Goal: Information Seeking & Learning: Learn about a topic

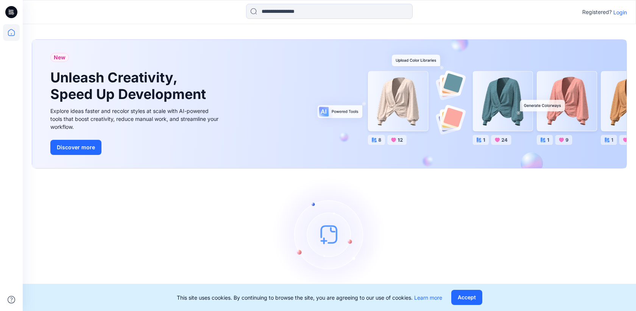
click at [617, 16] on div "Registered? Login" at bounding box center [604, 12] width 45 height 9
click at [618, 12] on p "Login" at bounding box center [620, 12] width 14 height 8
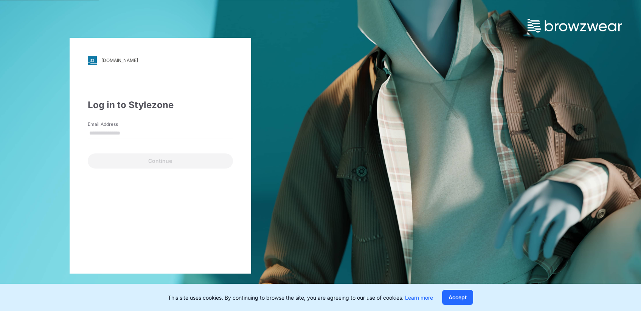
type input "**********"
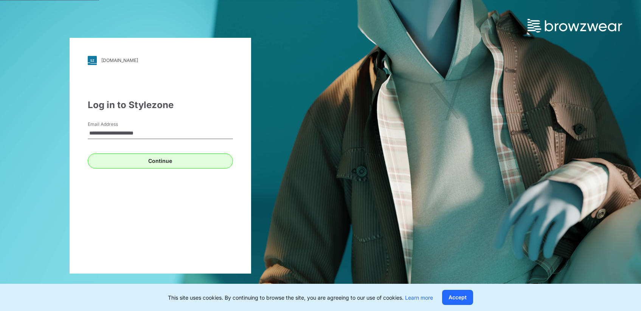
click at [151, 163] on button "Continue" at bounding box center [160, 161] width 145 height 15
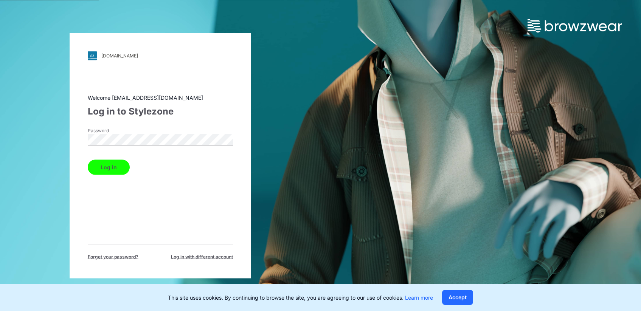
click at [123, 167] on button "Log in" at bounding box center [109, 167] width 42 height 15
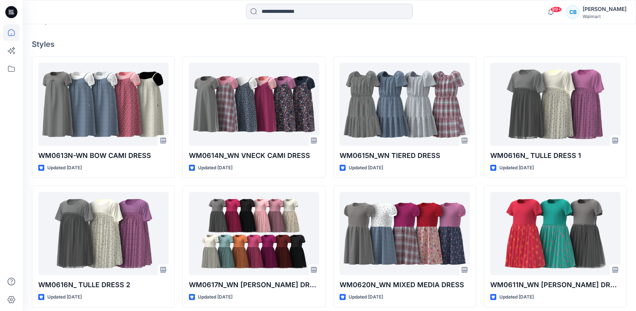
scroll to position [196, 0]
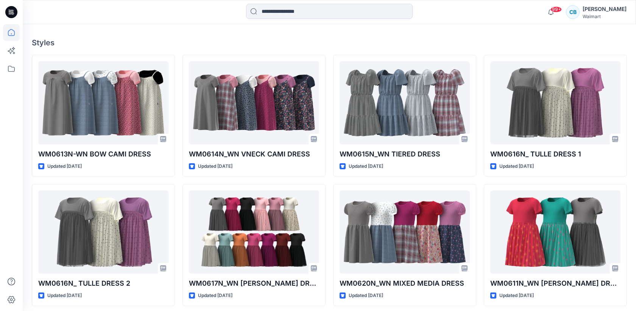
click at [426, 34] on div "Welcome back, [PERSON_NAME] New New Unleash Creativity, Speed Up Development Ex…" at bounding box center [329, 150] width 613 height 644
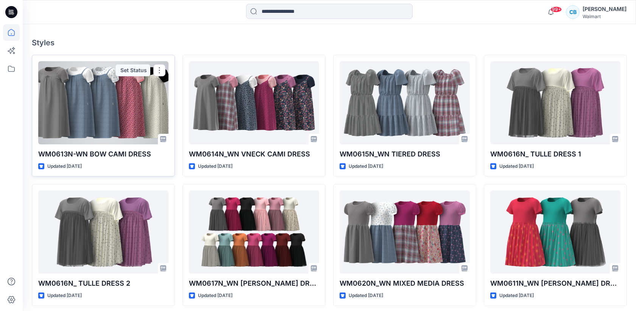
click at [121, 107] on div at bounding box center [103, 102] width 130 height 83
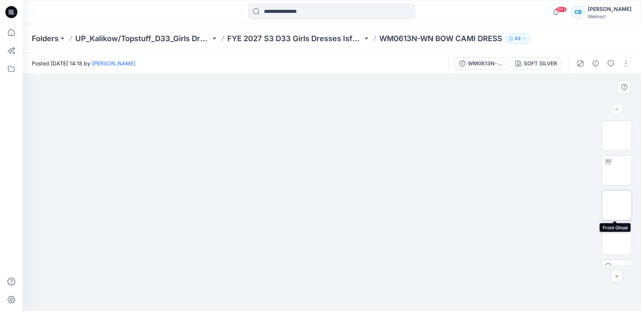
click at [617, 205] on img at bounding box center [617, 205] width 0 height 0
click at [617, 171] on img at bounding box center [617, 171] width 0 height 0
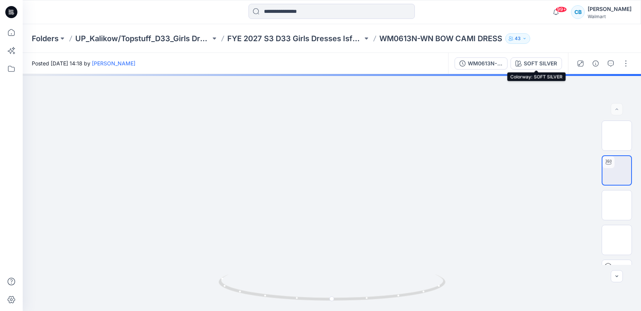
click at [534, 62] on div "SOFT SILVER" at bounding box center [540, 63] width 33 height 8
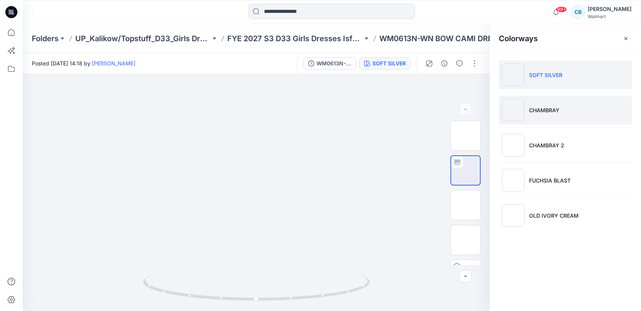
click at [539, 102] on li "CHAMBRAY" at bounding box center [565, 110] width 133 height 29
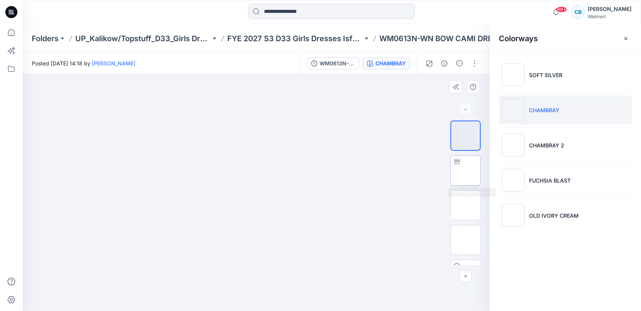
click at [466, 171] on img at bounding box center [466, 171] width 0 height 0
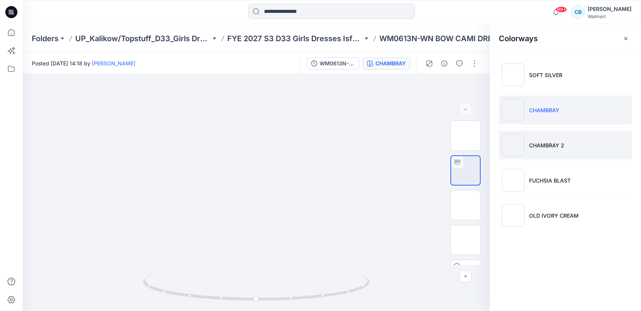
click at [518, 147] on img at bounding box center [513, 145] width 23 height 23
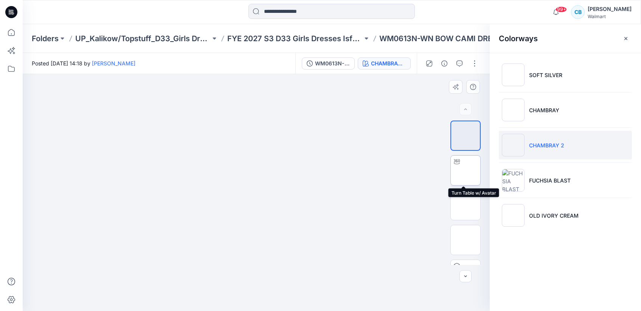
click at [466, 171] on img at bounding box center [466, 171] width 0 height 0
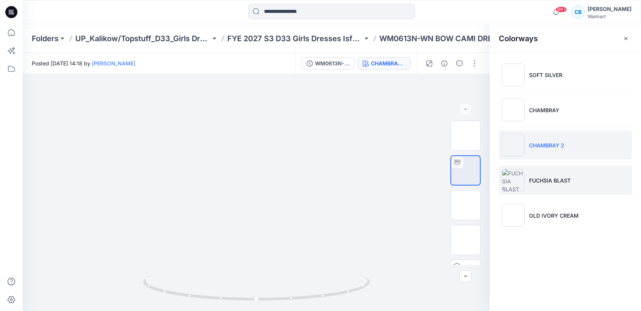
click at [517, 179] on img at bounding box center [513, 180] width 23 height 23
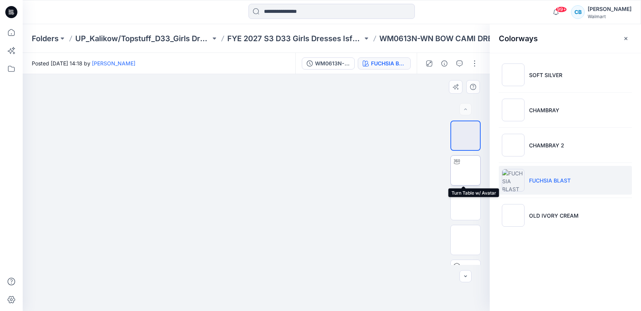
click at [466, 171] on img at bounding box center [466, 171] width 0 height 0
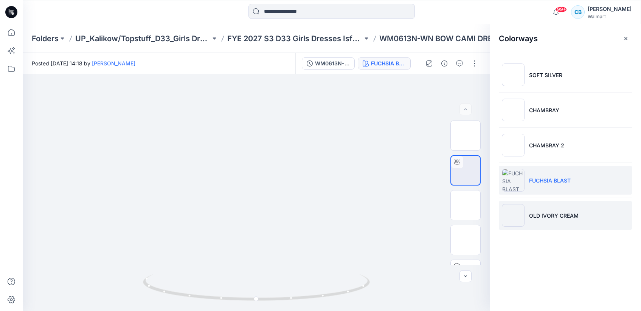
click at [504, 224] on img at bounding box center [513, 215] width 23 height 23
click at [506, 214] on img at bounding box center [513, 215] width 23 height 23
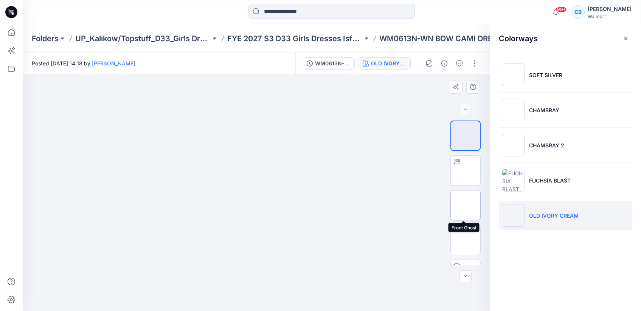
click at [466, 205] on img at bounding box center [466, 205] width 0 height 0
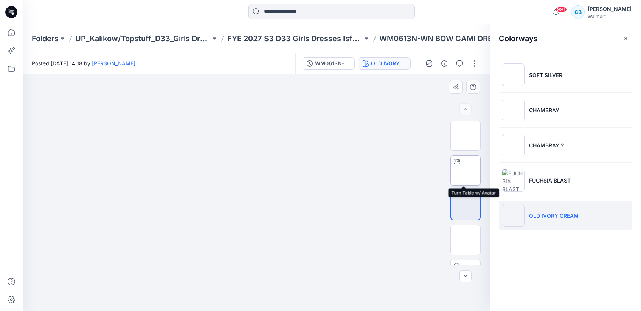
click at [466, 171] on img at bounding box center [466, 171] width 0 height 0
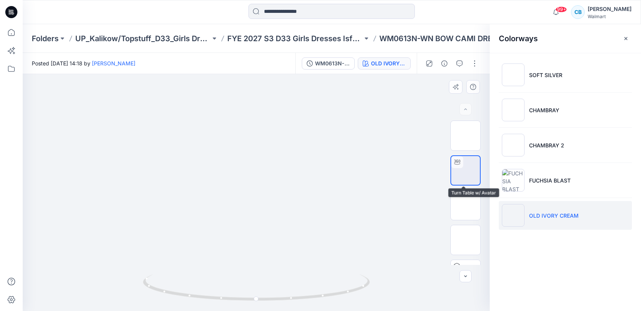
click at [466, 171] on img at bounding box center [466, 171] width 0 height 0
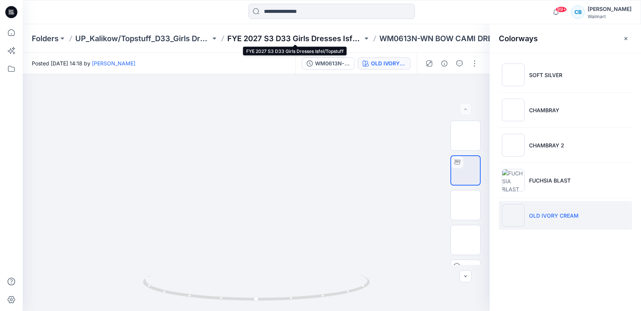
click at [341, 40] on p "FYE 2027 S3 D33 Girls Dresses Isfel/Topstuff" at bounding box center [294, 38] width 135 height 11
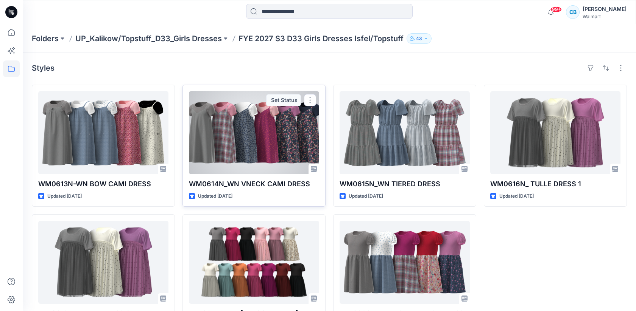
click at [258, 128] on div at bounding box center [254, 132] width 130 height 83
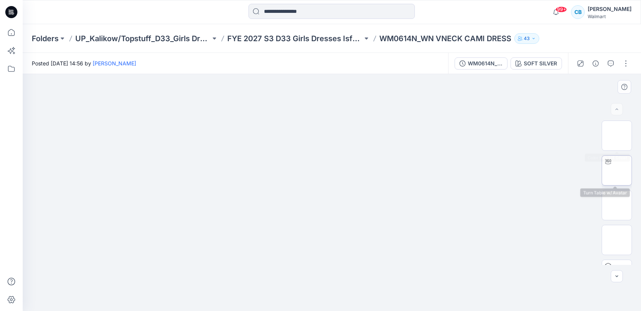
drag, startPoint x: 615, startPoint y: 171, endPoint x: 612, endPoint y: 167, distance: 4.9
click at [617, 171] on img at bounding box center [617, 171] width 0 height 0
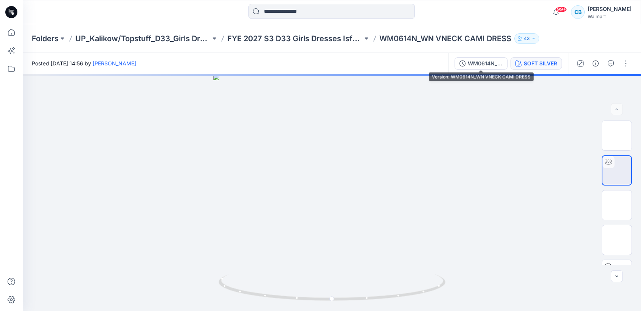
click at [530, 62] on div "SOFT SILVER" at bounding box center [540, 63] width 33 height 8
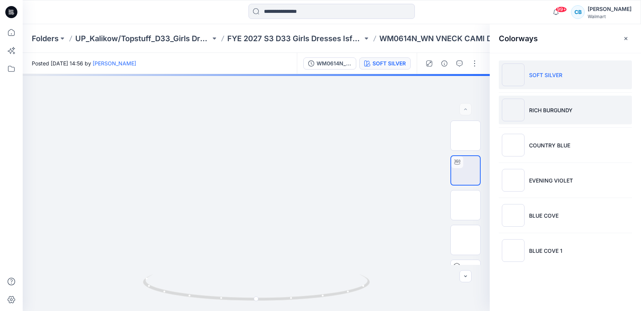
click at [541, 103] on li "RICH BURGUNDY" at bounding box center [565, 110] width 133 height 29
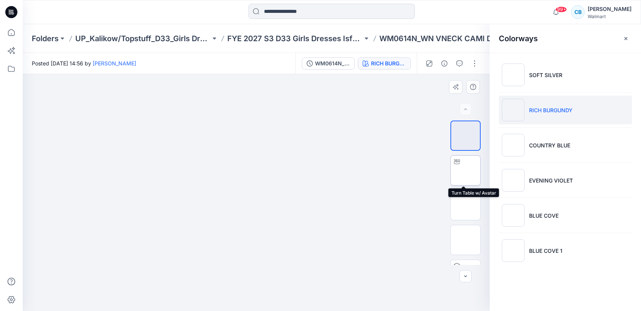
click at [466, 171] on img at bounding box center [466, 171] width 0 height 0
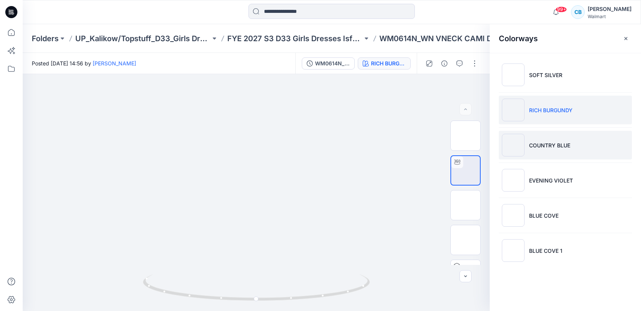
drag, startPoint x: 532, startPoint y: 148, endPoint x: 536, endPoint y: 148, distance: 3.8
click at [532, 148] on p "COUNTRY BLUE" at bounding box center [549, 146] width 41 height 8
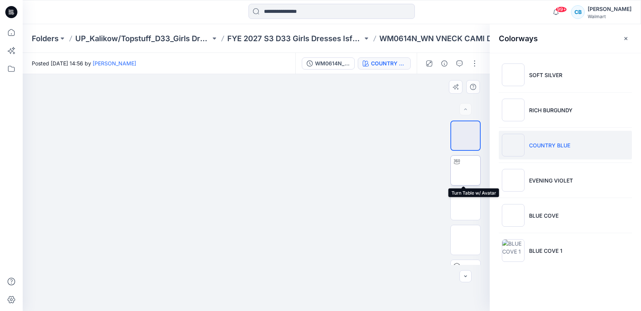
click at [466, 171] on img at bounding box center [466, 171] width 0 height 0
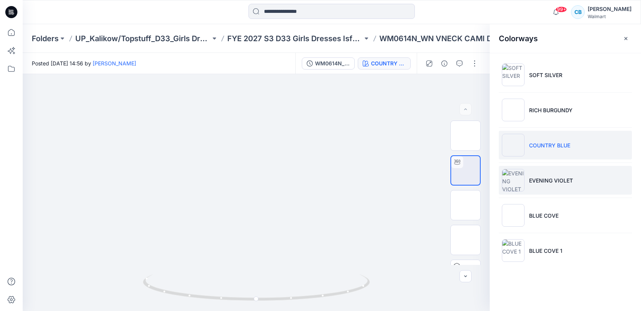
click at [535, 181] on p "EVENING VIOLET" at bounding box center [551, 181] width 44 height 8
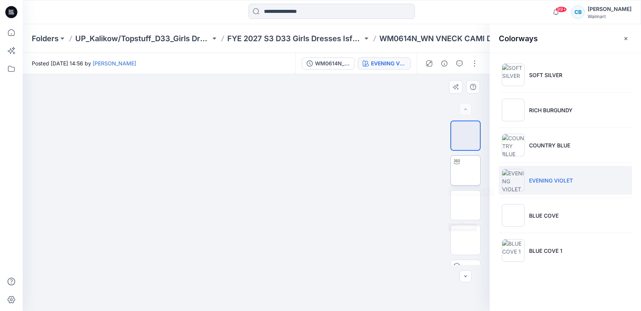
click at [466, 171] on img at bounding box center [466, 171] width 0 height 0
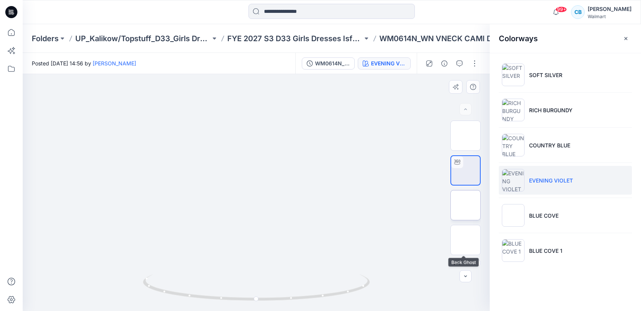
click at [466, 205] on img at bounding box center [466, 205] width 0 height 0
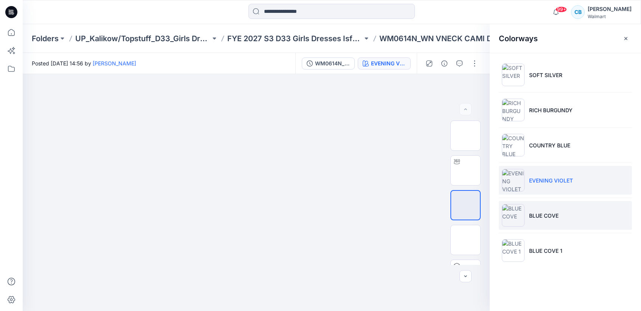
click at [518, 214] on img at bounding box center [513, 215] width 23 height 23
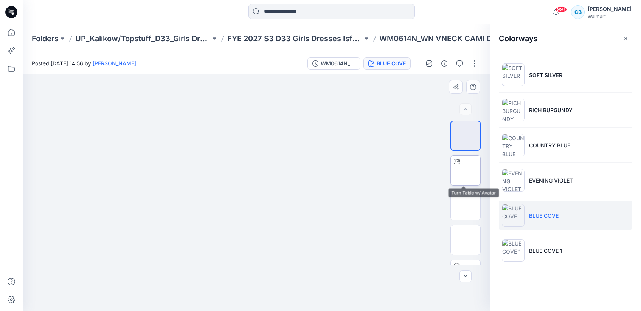
click at [466, 171] on img at bounding box center [466, 171] width 0 height 0
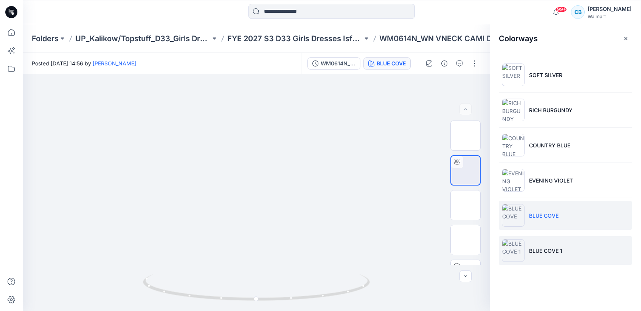
click at [548, 249] on p "BLUE COVE 1" at bounding box center [545, 251] width 33 height 8
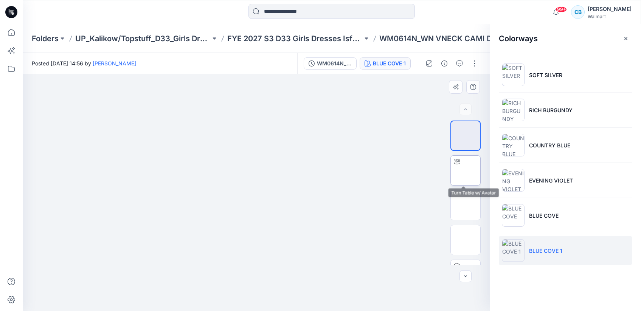
click at [466, 171] on img at bounding box center [466, 171] width 0 height 0
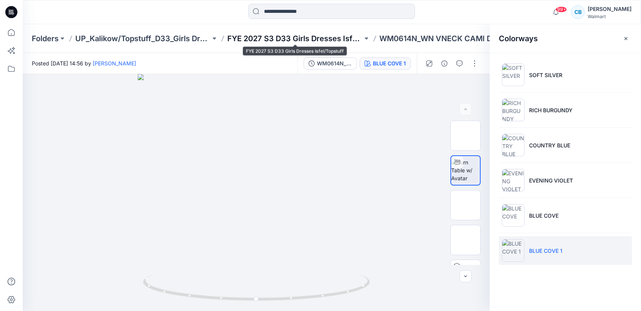
click at [347, 40] on p "FYE 2027 S3 D33 Girls Dresses Isfel/Topstuff" at bounding box center [294, 38] width 135 height 11
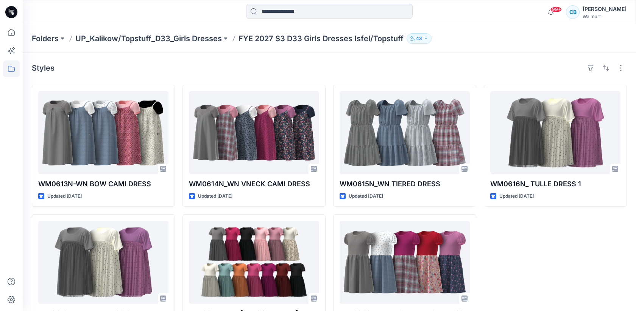
scroll to position [31, 0]
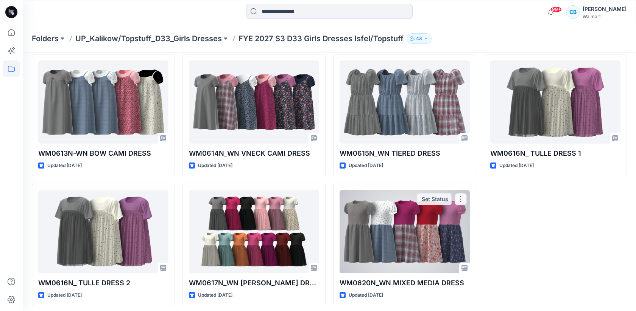
click at [454, 214] on div at bounding box center [404, 231] width 130 height 83
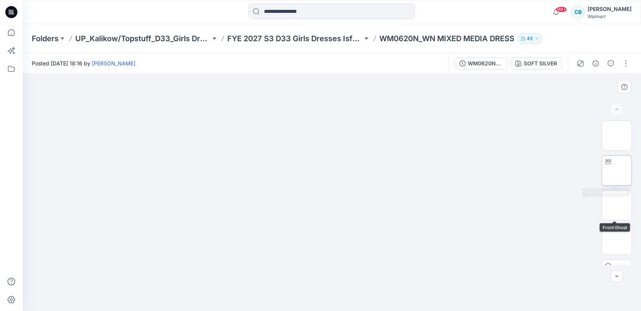
click at [617, 171] on img at bounding box center [617, 171] width 0 height 0
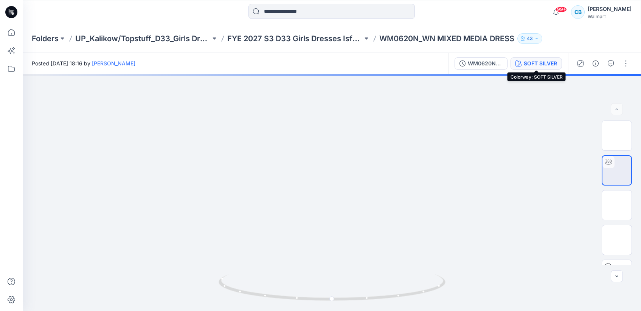
click at [536, 62] on div "SOFT SILVER" at bounding box center [540, 63] width 33 height 8
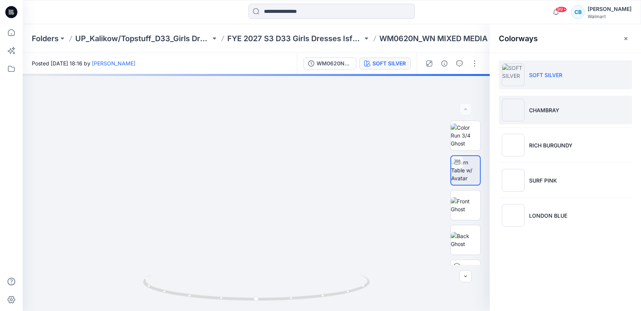
click at [546, 106] on p "CHAMBRAY" at bounding box center [544, 110] width 30 height 8
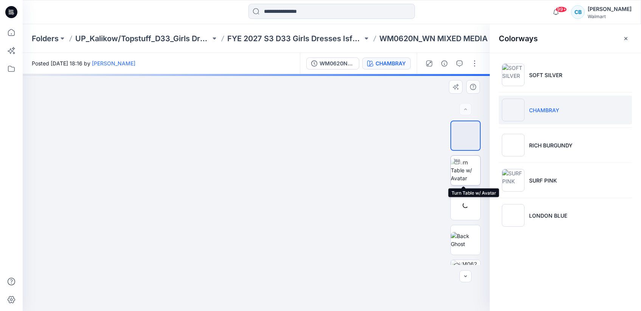
click at [465, 176] on img at bounding box center [466, 171] width 30 height 24
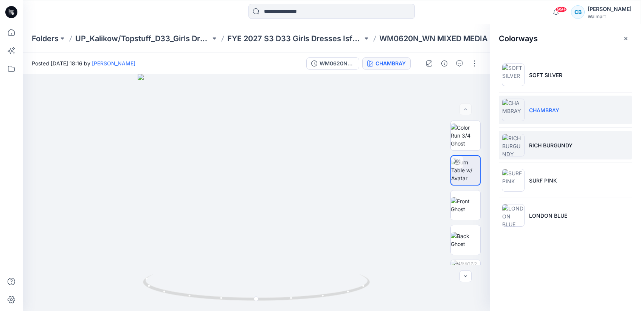
click at [560, 145] on p "RICH BURGUNDY" at bounding box center [551, 146] width 44 height 8
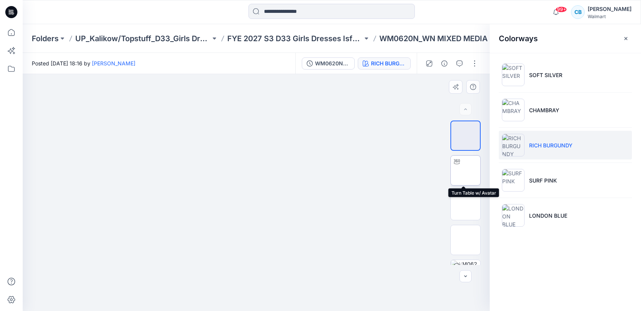
click at [466, 171] on img at bounding box center [466, 171] width 0 height 0
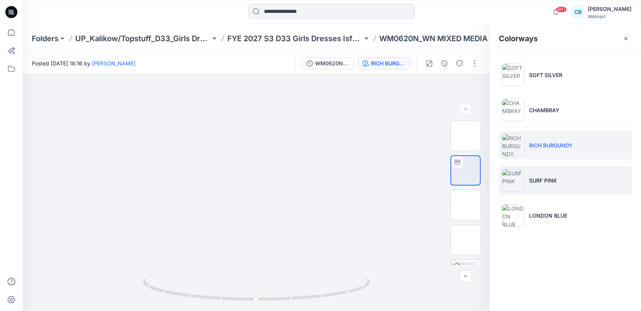
click at [509, 184] on img at bounding box center [513, 180] width 23 height 23
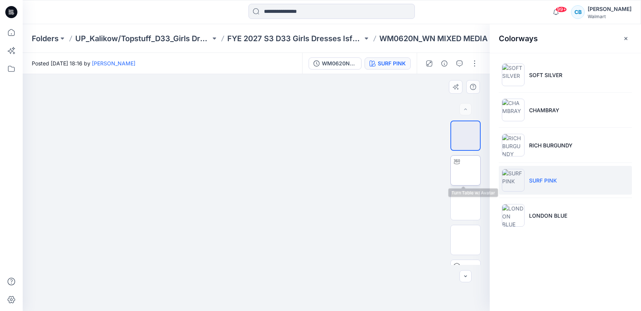
click at [466, 171] on img at bounding box center [466, 171] width 0 height 0
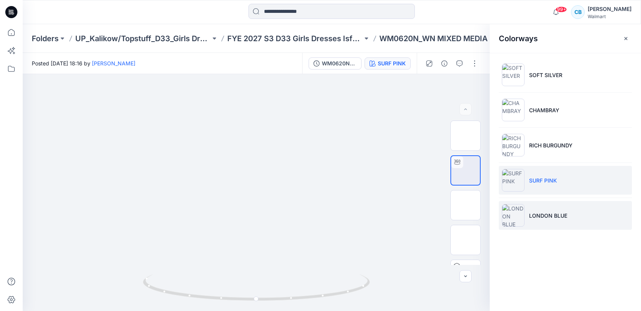
click at [532, 221] on li "LONDON BLUE" at bounding box center [565, 215] width 133 height 29
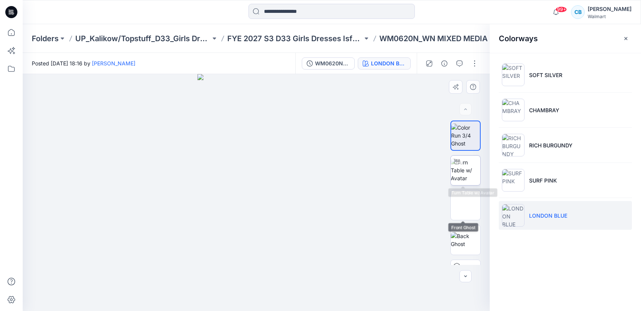
click at [461, 175] on img at bounding box center [466, 171] width 30 height 24
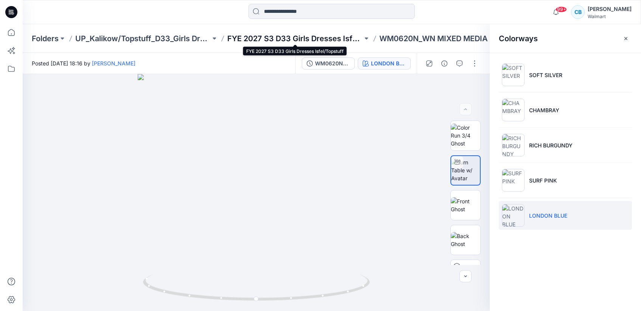
click at [347, 40] on p "FYE 2027 S3 D33 Girls Dresses Isfel/Topstuff" at bounding box center [294, 38] width 135 height 11
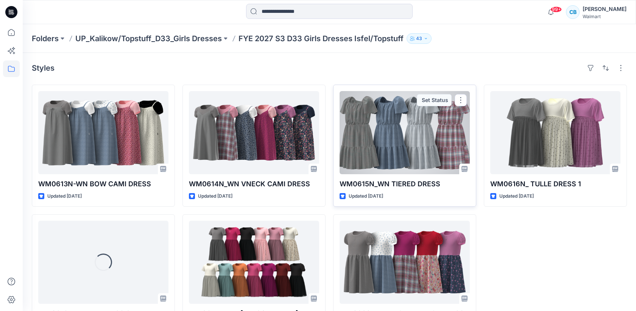
click at [406, 157] on div at bounding box center [404, 132] width 130 height 83
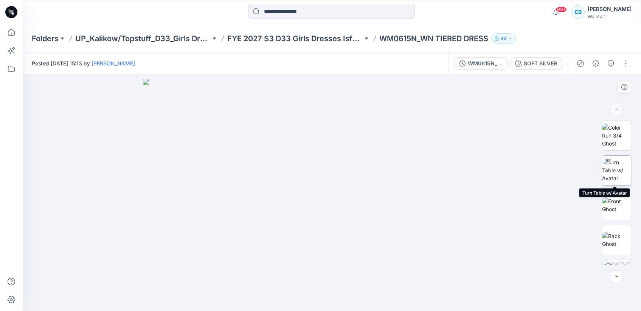
click at [612, 179] on img at bounding box center [617, 171] width 30 height 24
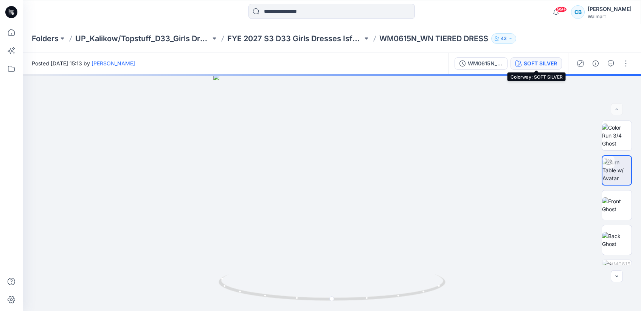
click at [536, 64] on div "SOFT SILVER" at bounding box center [540, 63] width 33 height 8
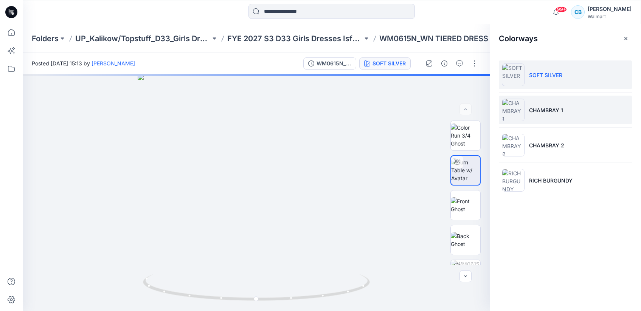
click at [542, 100] on li "CHAMBRAY 1" at bounding box center [565, 110] width 133 height 29
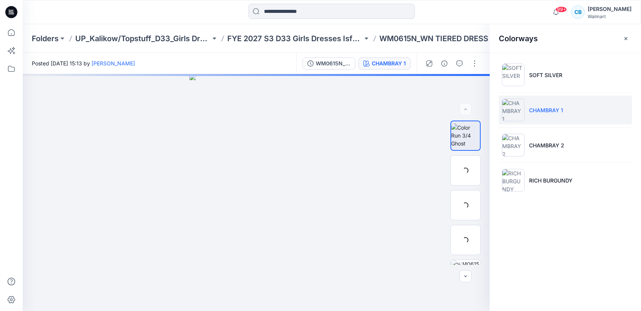
click at [552, 111] on p "CHAMBRAY 1" at bounding box center [546, 110] width 34 height 8
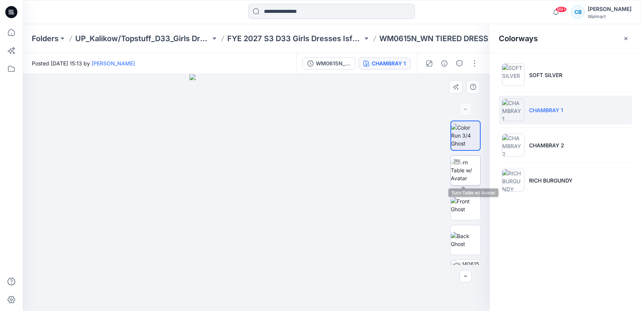
click at [465, 177] on img at bounding box center [466, 171] width 30 height 24
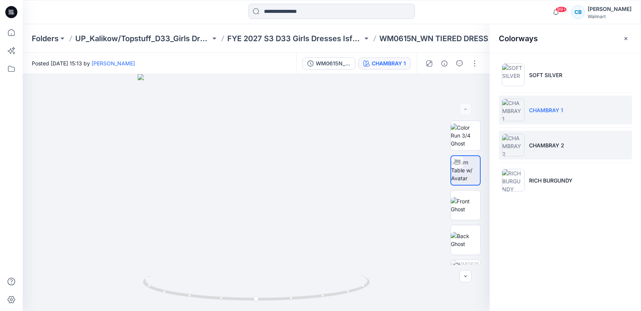
click at [542, 145] on p "CHAMBRAY 2" at bounding box center [546, 146] width 35 height 8
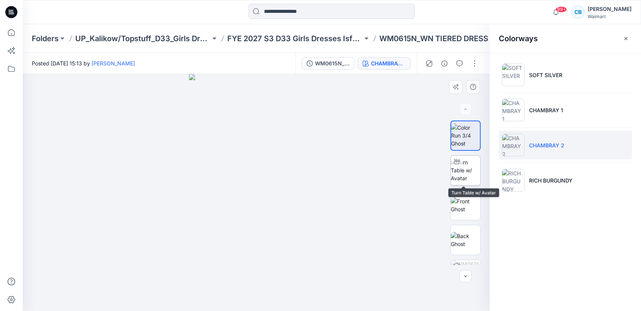
click at [469, 174] on img at bounding box center [466, 171] width 30 height 24
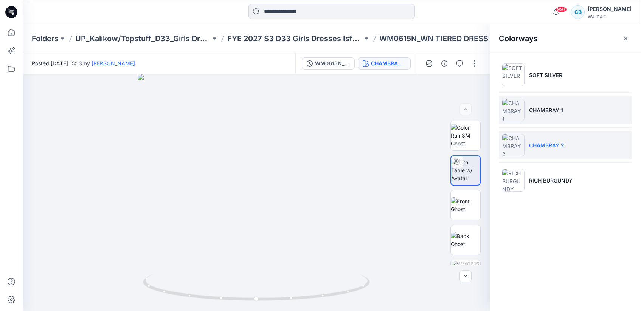
click at [538, 107] on p "CHAMBRAY 1" at bounding box center [546, 110] width 34 height 8
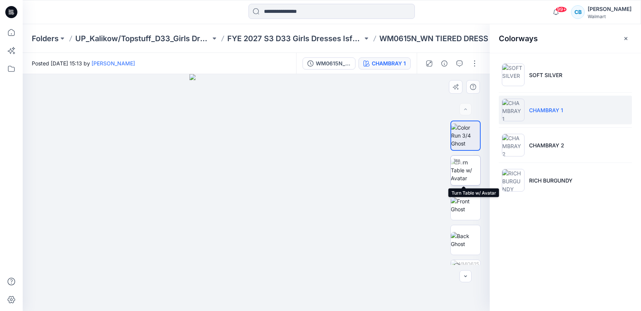
click at [462, 177] on img at bounding box center [466, 171] width 30 height 24
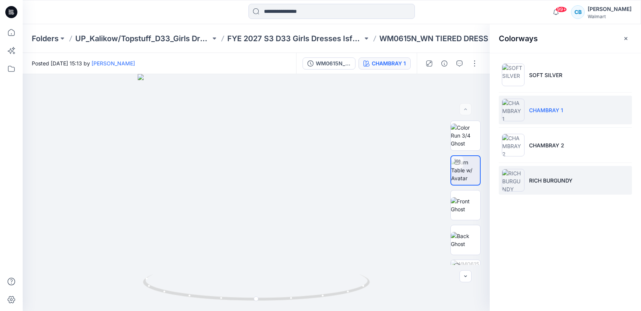
click at [517, 187] on img at bounding box center [513, 180] width 23 height 23
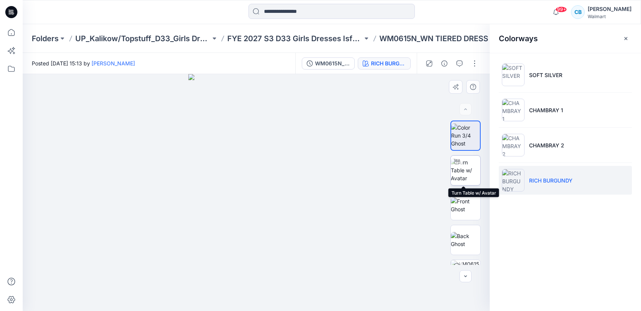
click at [465, 179] on img at bounding box center [466, 171] width 30 height 24
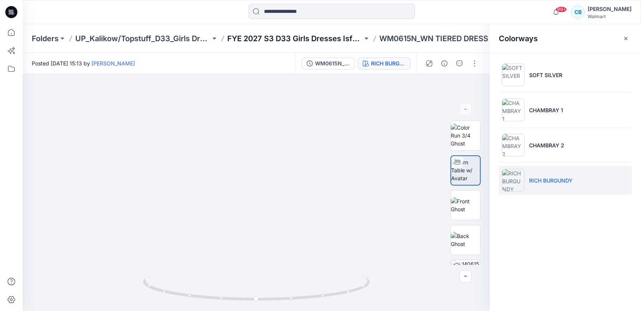
click at [338, 41] on p "FYE 2027 S3 D33 Girls Dresses Isfel/Topstuff" at bounding box center [294, 38] width 135 height 11
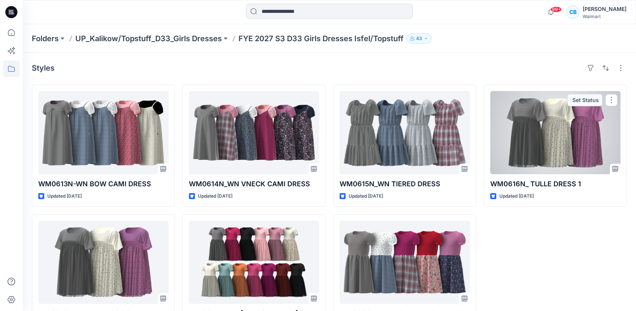
click at [567, 136] on div at bounding box center [555, 132] width 130 height 83
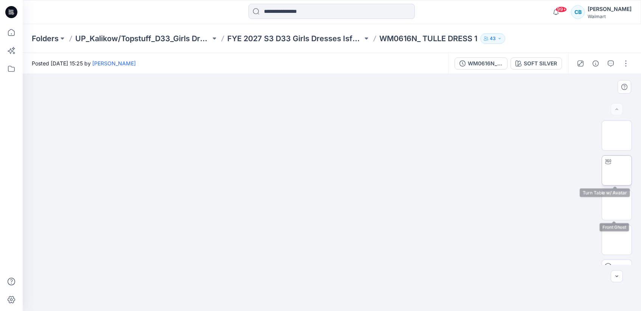
click at [617, 171] on img at bounding box center [617, 171] width 0 height 0
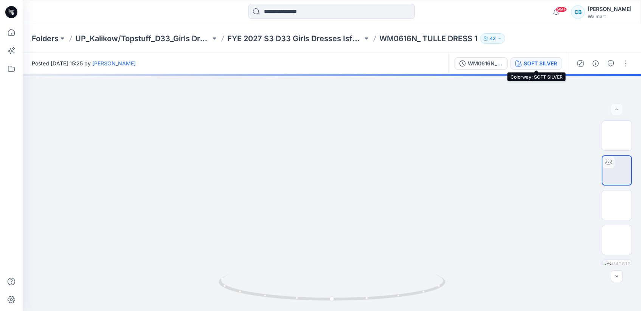
click at [539, 64] on div "SOFT SILVER" at bounding box center [540, 63] width 33 height 8
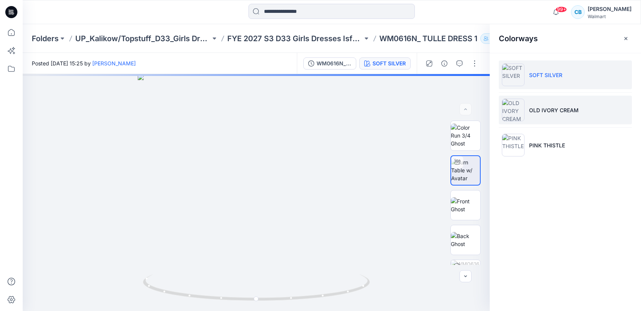
click at [546, 109] on p "OLD IVORY CREAM" at bounding box center [554, 110] width 50 height 8
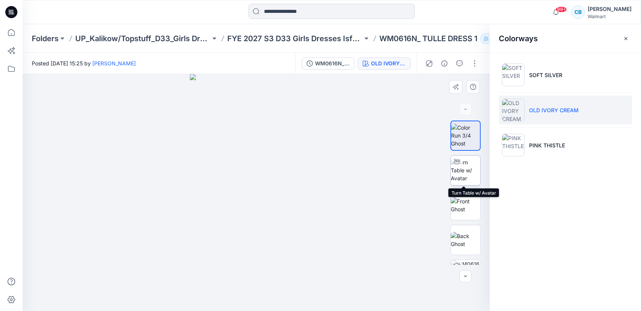
click at [471, 173] on img at bounding box center [466, 171] width 30 height 24
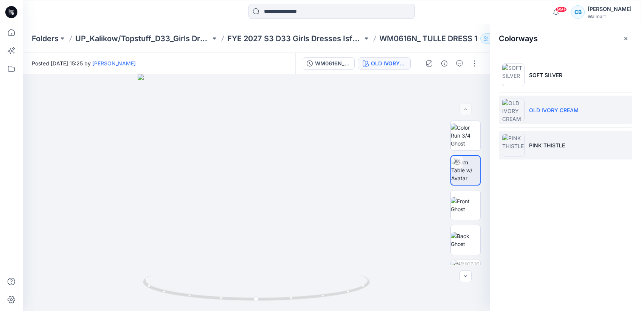
click at [526, 143] on li "PINK THISTLE" at bounding box center [565, 145] width 133 height 29
click at [509, 148] on img at bounding box center [513, 145] width 23 height 23
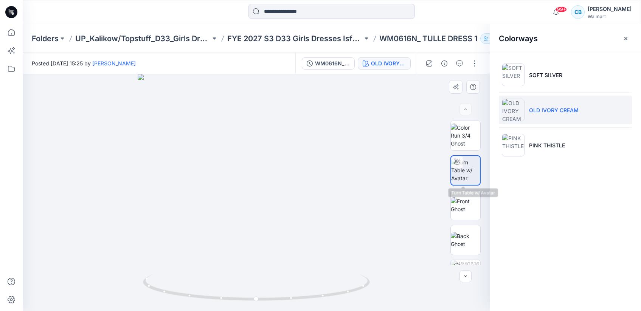
click at [473, 176] on img at bounding box center [465, 171] width 29 height 24
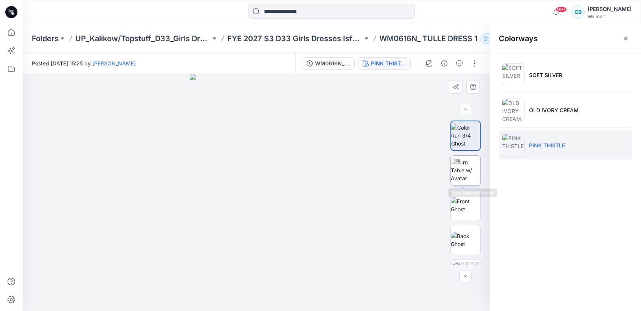
click at [473, 175] on img at bounding box center [466, 171] width 30 height 24
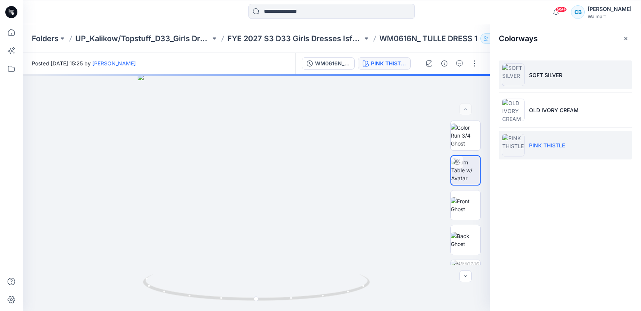
drag, startPoint x: 567, startPoint y: 74, endPoint x: 604, endPoint y: 71, distance: 36.5
click at [570, 74] on li "SOFT SILVER" at bounding box center [565, 75] width 133 height 29
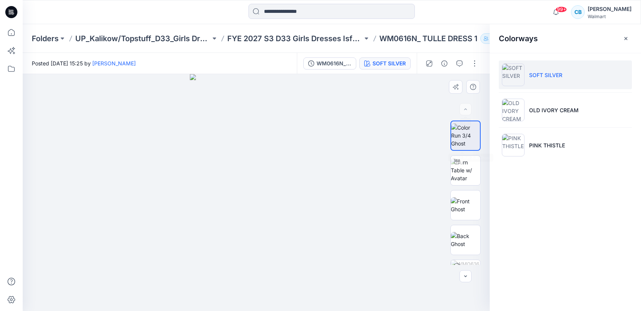
click at [459, 147] on img at bounding box center [465, 136] width 29 height 24
click at [532, 73] on p "SOFT SILVER" at bounding box center [545, 75] width 33 height 8
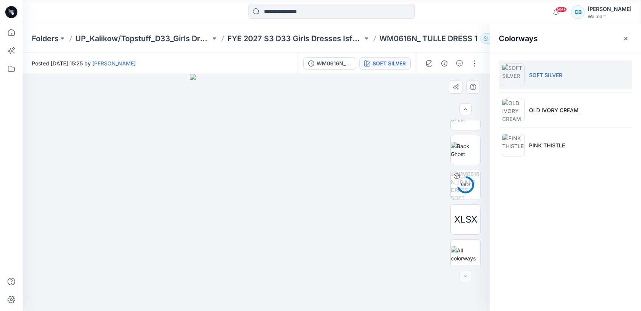
scroll to position [95, 0]
click at [466, 279] on div at bounding box center [466, 277] width 12 height 12
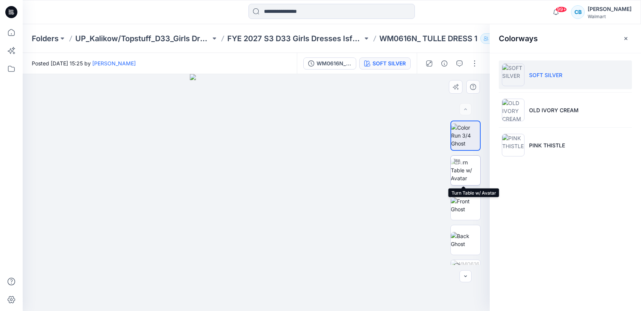
click at [469, 167] on img at bounding box center [466, 171] width 30 height 24
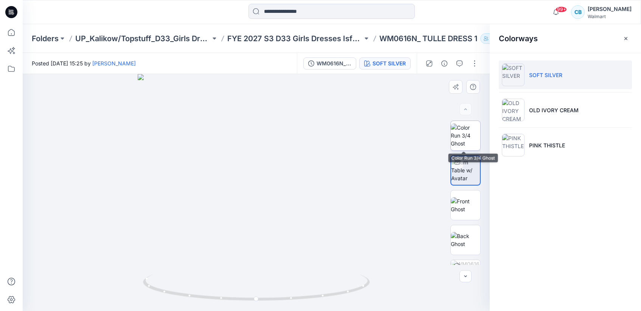
click at [462, 140] on img at bounding box center [466, 136] width 30 height 24
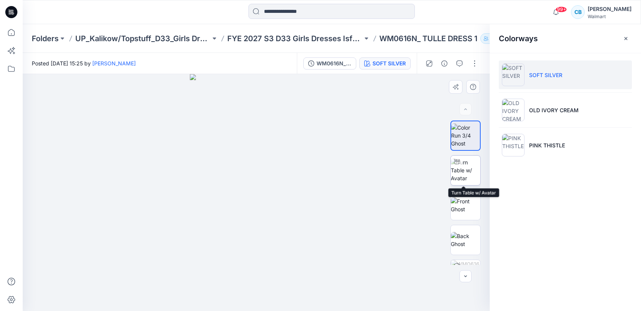
click at [463, 172] on img at bounding box center [466, 171] width 30 height 24
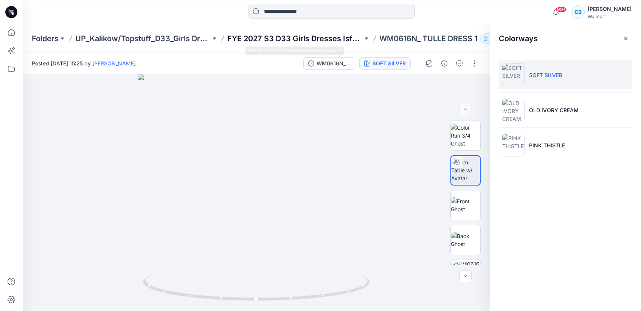
click at [327, 39] on p "FYE 2027 S3 D33 Girls Dresses Isfel/Topstuff" at bounding box center [294, 38] width 135 height 11
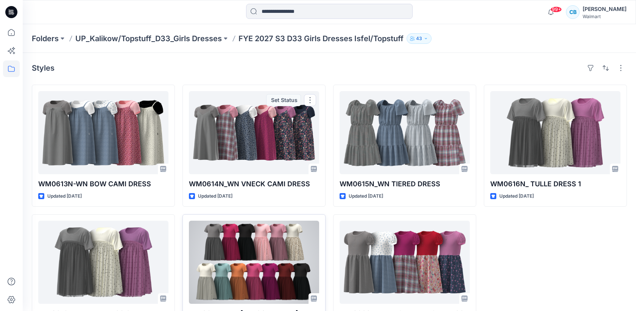
click at [226, 260] on div at bounding box center [254, 262] width 130 height 83
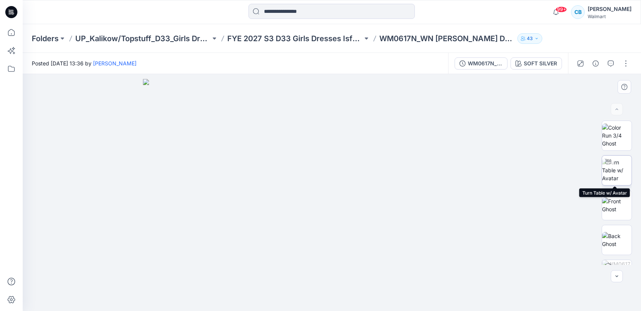
click at [617, 174] on img at bounding box center [617, 171] width 30 height 24
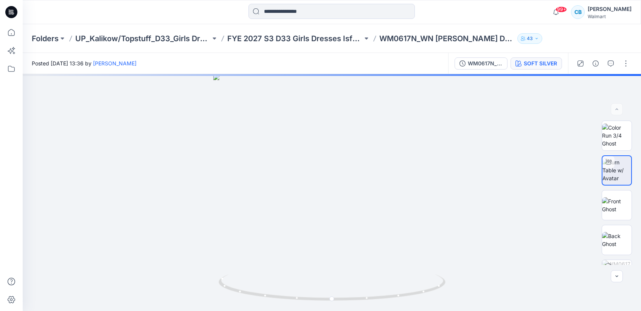
click at [539, 68] on button "SOFT SILVER" at bounding box center [536, 64] width 51 height 12
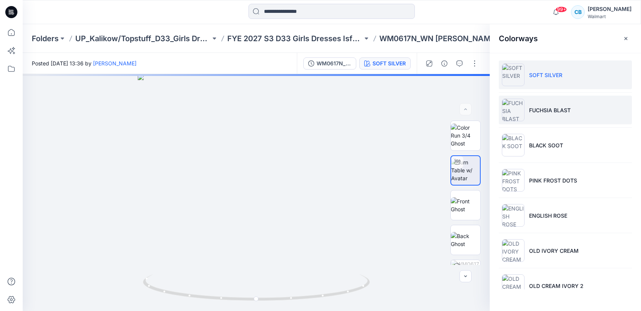
click at [540, 109] on p "FUCHSIA BLAST" at bounding box center [550, 110] width 42 height 8
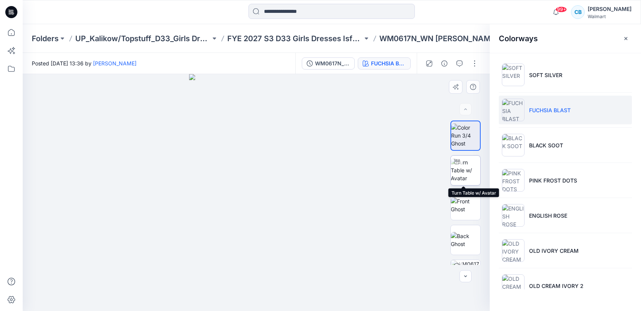
click at [461, 169] on img at bounding box center [466, 171] width 30 height 24
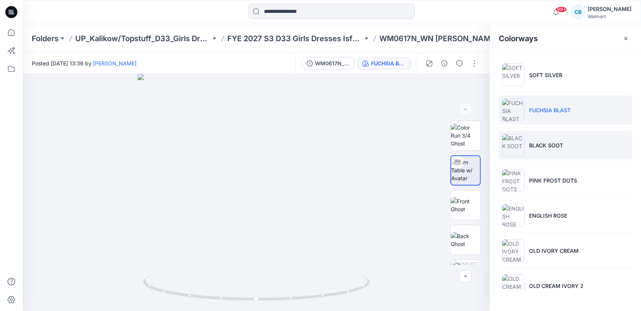
click at [514, 140] on img at bounding box center [513, 145] width 23 height 23
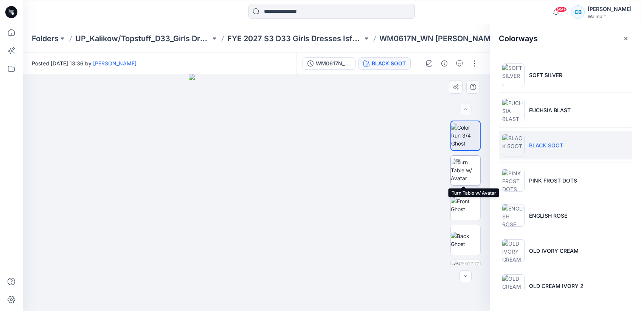
click at [468, 173] on img at bounding box center [466, 171] width 30 height 24
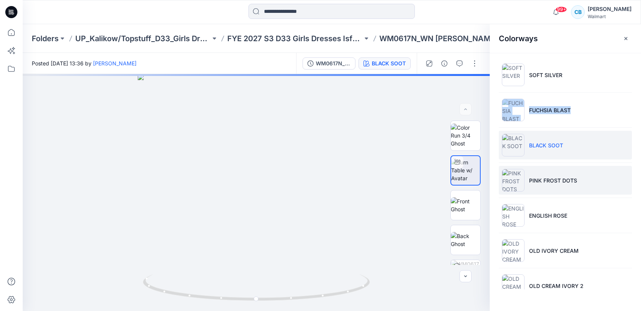
drag, startPoint x: 640, startPoint y: 110, endPoint x: 576, endPoint y: 177, distance: 92.1
click at [635, 129] on div "SOFT SILVER FUCHSIA BLAST BLACK SOOT PINK FROST DOTS ENGLISH ROSE OLD IVORY CRE…" at bounding box center [565, 171] width 151 height 237
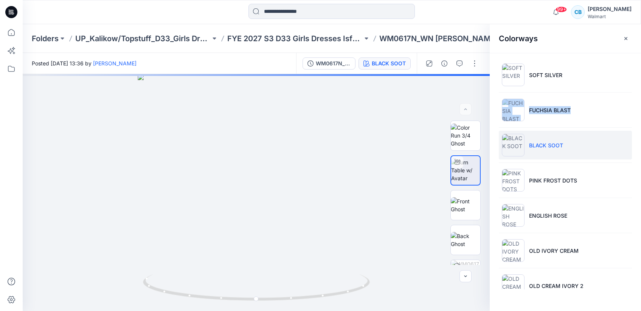
scroll to position [235, 0]
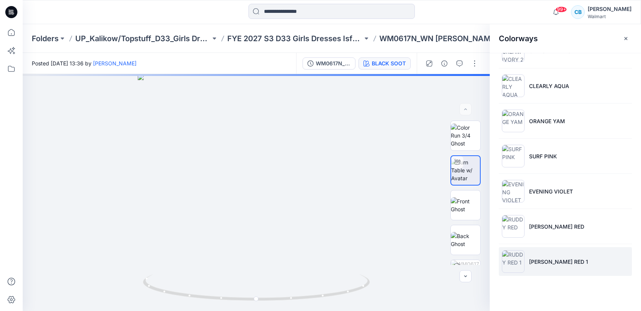
click at [517, 261] on img at bounding box center [513, 262] width 23 height 23
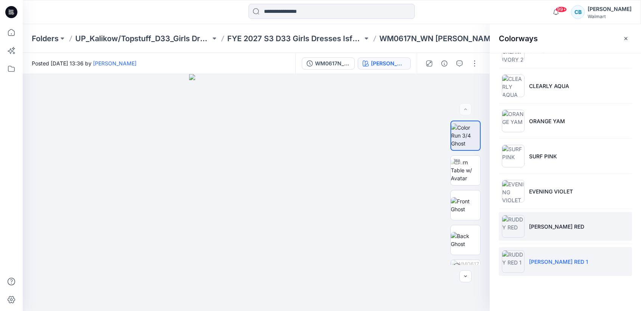
click at [512, 226] on img at bounding box center [513, 226] width 23 height 23
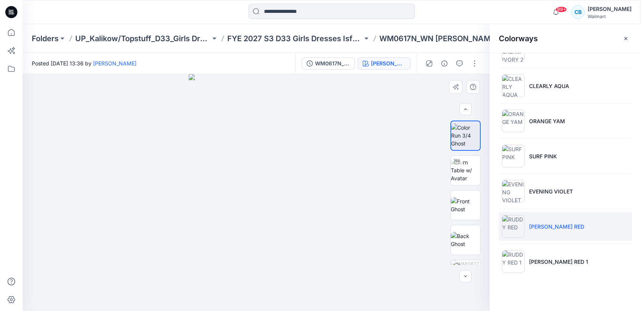
scroll to position [60, 0]
click at [474, 255] on img at bounding box center [466, 250] width 30 height 16
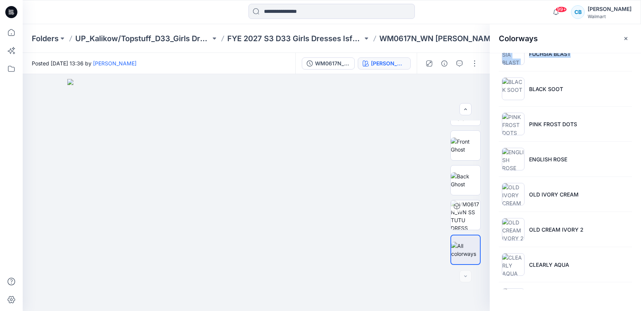
scroll to position [235, 0]
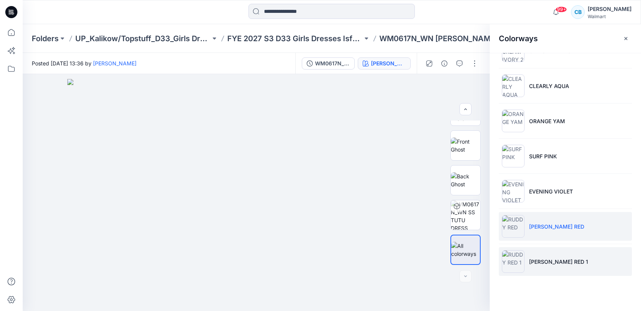
click at [539, 264] on p "[PERSON_NAME] RED 1" at bounding box center [558, 262] width 59 height 8
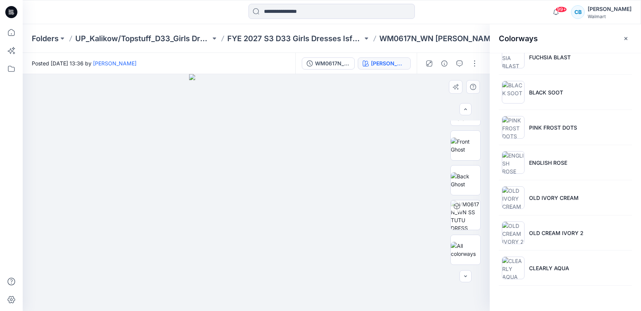
scroll to position [0, 0]
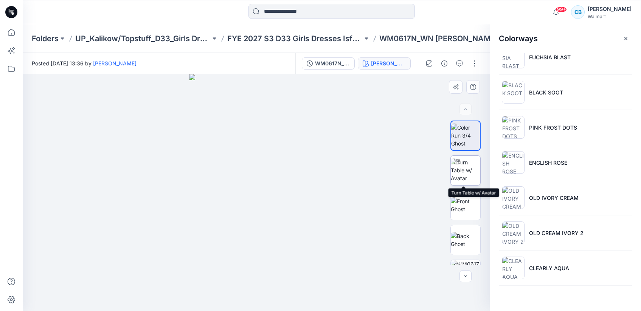
click at [467, 164] on img at bounding box center [466, 171] width 30 height 24
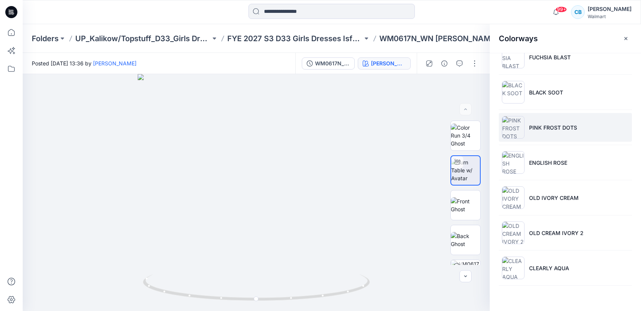
click at [546, 127] on p "PINK FROST DOTS" at bounding box center [553, 128] width 48 height 8
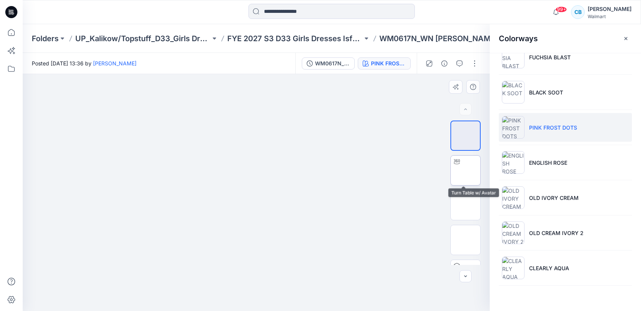
click at [466, 171] on img at bounding box center [466, 171] width 0 height 0
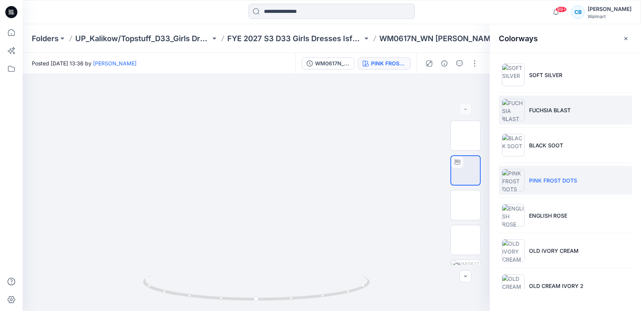
click at [589, 109] on li "FUCHSIA BLAST" at bounding box center [565, 110] width 133 height 29
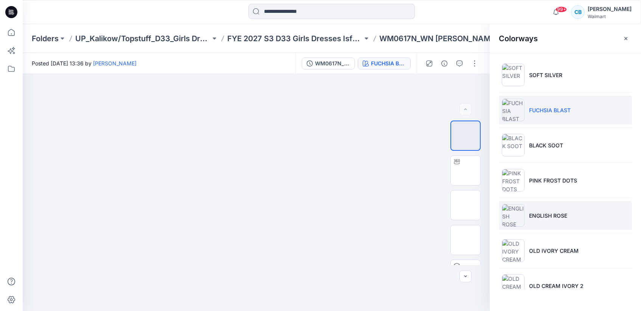
click at [529, 214] on p "ENGLISH ROSE" at bounding box center [548, 216] width 38 height 8
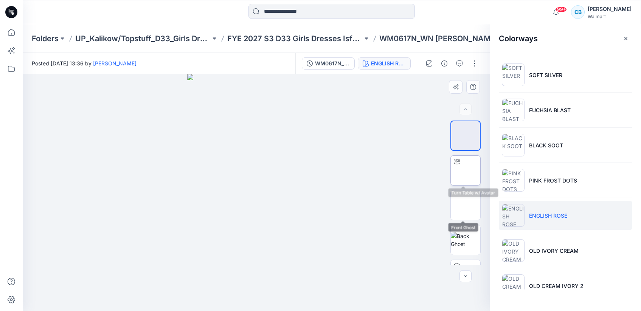
click at [466, 171] on img at bounding box center [466, 171] width 0 height 0
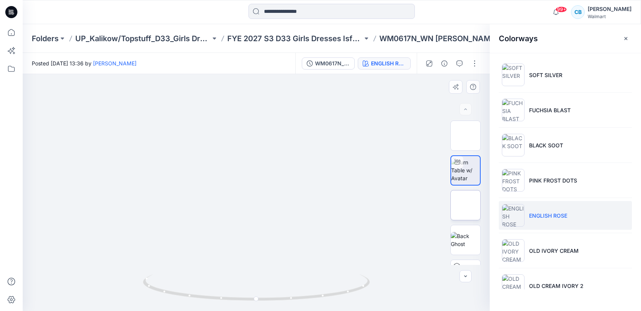
click at [466, 205] on img at bounding box center [466, 205] width 0 height 0
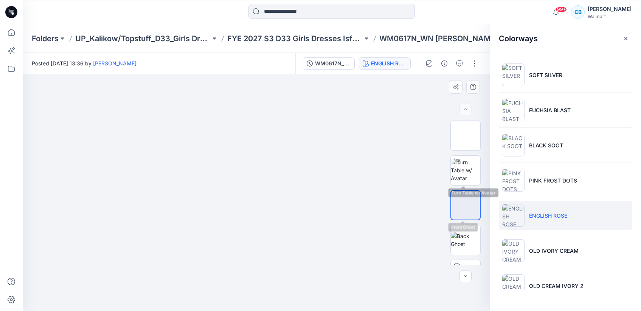
drag, startPoint x: 461, startPoint y: 168, endPoint x: 484, endPoint y: 161, distance: 24.9
click at [461, 168] on img at bounding box center [466, 171] width 30 height 24
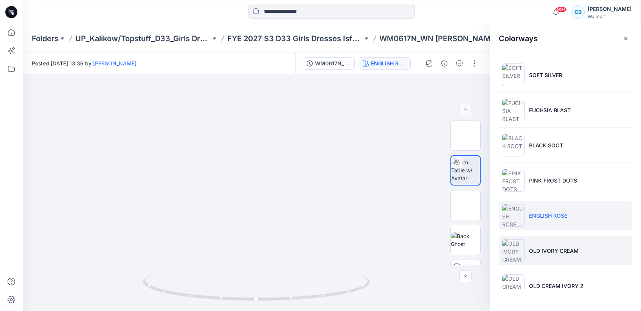
click at [515, 255] on img at bounding box center [513, 251] width 23 height 23
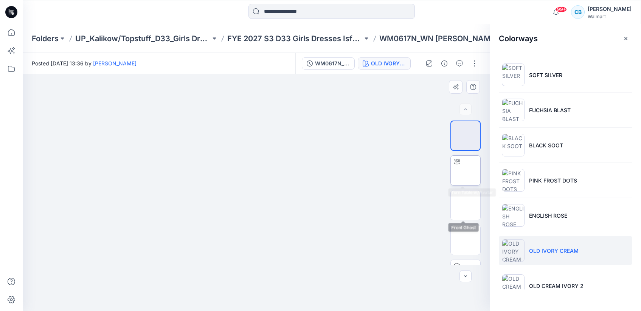
drag, startPoint x: 461, startPoint y: 172, endPoint x: 456, endPoint y: 171, distance: 5.1
click at [466, 171] on img at bounding box center [466, 171] width 0 height 0
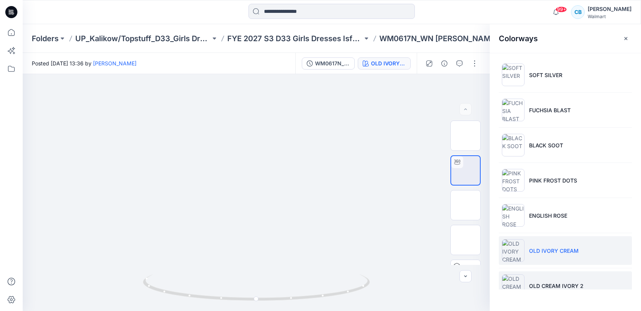
click at [541, 280] on li "OLD CREAM IVORY 2" at bounding box center [565, 286] width 133 height 29
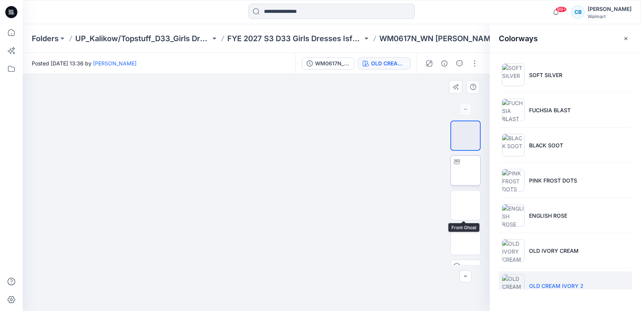
click at [466, 171] on img at bounding box center [466, 171] width 0 height 0
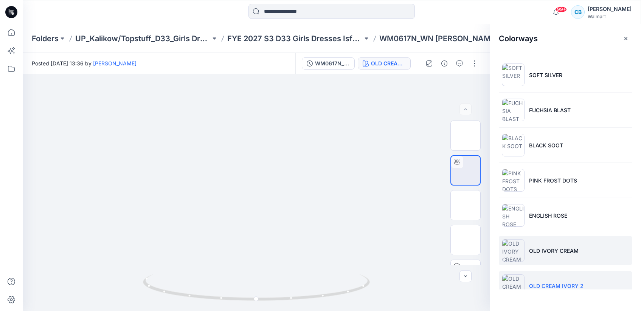
click at [554, 252] on p "OLD IVORY CREAM" at bounding box center [554, 251] width 50 height 8
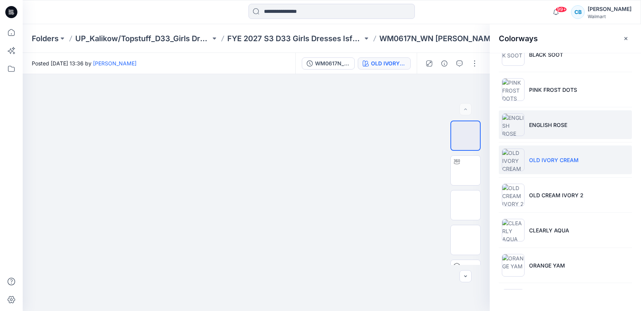
scroll to position [91, 0]
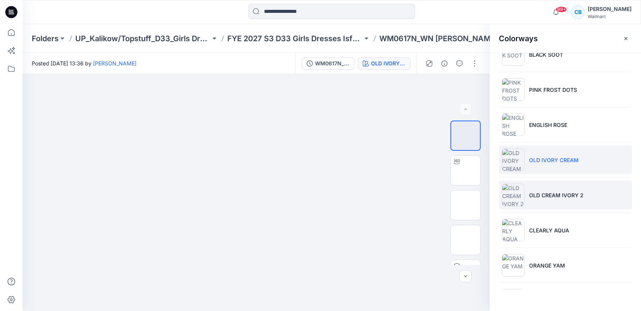
click at [556, 199] on p "OLD CREAM IVORY 2" at bounding box center [556, 195] width 54 height 8
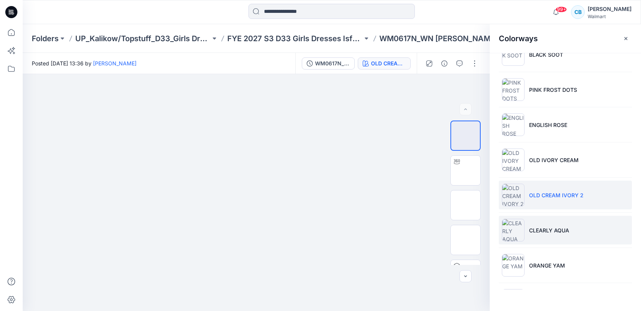
click at [515, 225] on img at bounding box center [513, 230] width 23 height 23
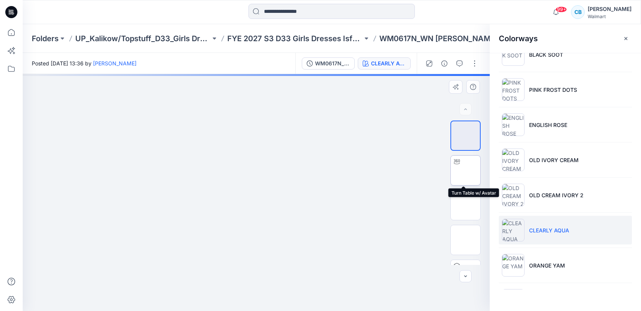
click at [466, 171] on img at bounding box center [466, 171] width 0 height 0
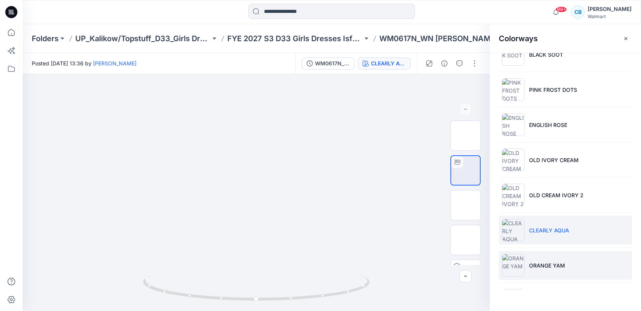
click at [516, 264] on img at bounding box center [513, 265] width 23 height 23
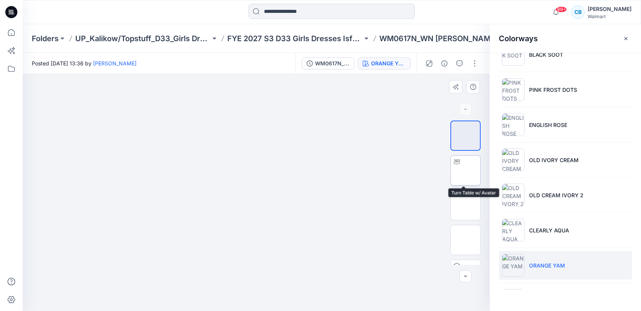
click at [466, 171] on img at bounding box center [466, 171] width 0 height 0
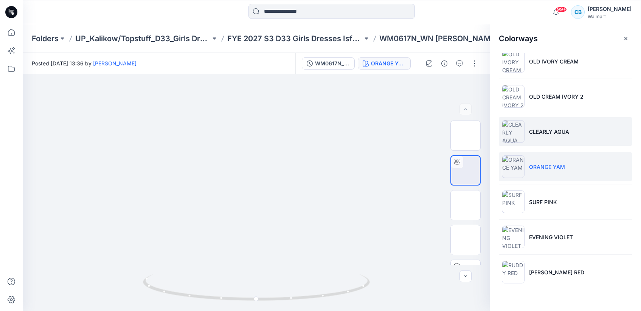
scroll to position [235, 0]
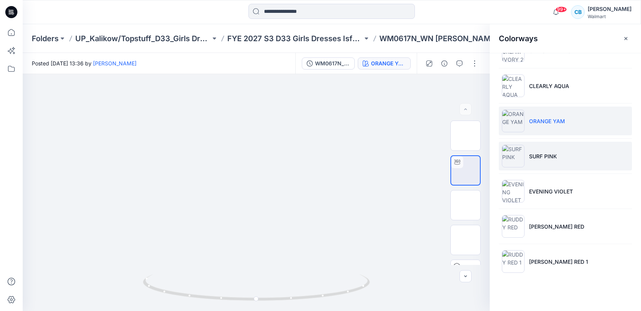
click at [584, 153] on li "SURF PINK" at bounding box center [565, 156] width 133 height 29
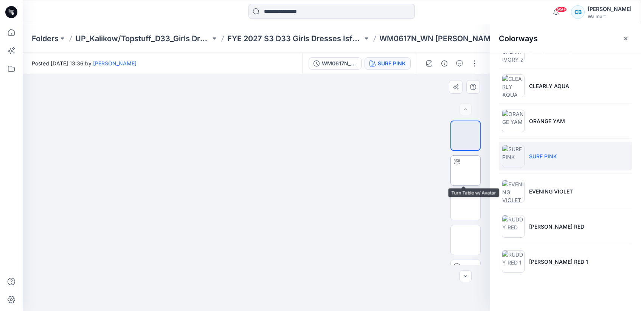
click at [466, 171] on img at bounding box center [466, 171] width 0 height 0
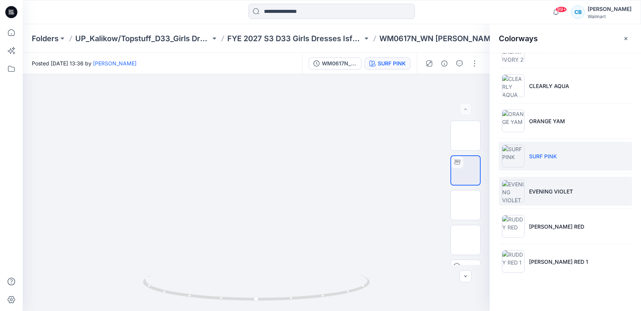
click at [559, 194] on p "EVENING VIOLET" at bounding box center [551, 192] width 44 height 8
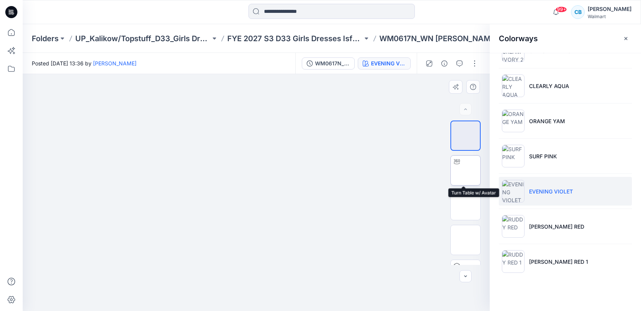
click at [466, 171] on img at bounding box center [466, 171] width 0 height 0
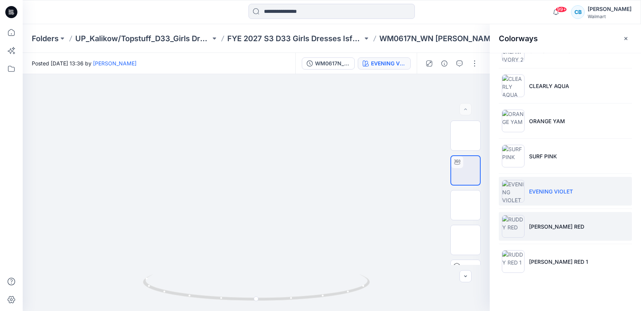
click at [537, 235] on li "[PERSON_NAME] RED" at bounding box center [565, 226] width 133 height 29
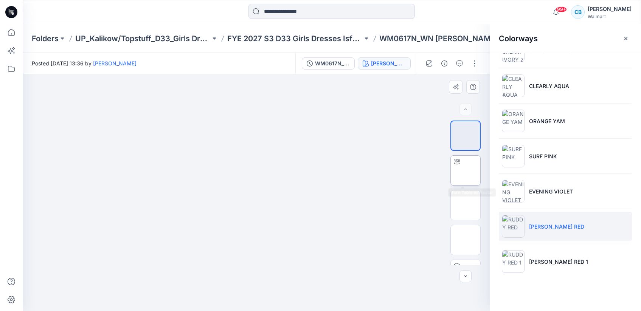
click at [466, 171] on img at bounding box center [466, 171] width 0 height 0
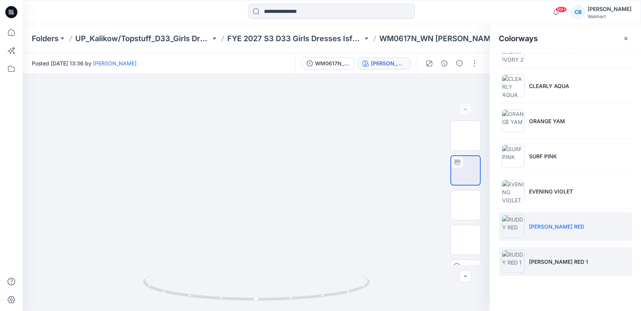
click at [537, 262] on p "[PERSON_NAME] RED 1" at bounding box center [558, 262] width 59 height 8
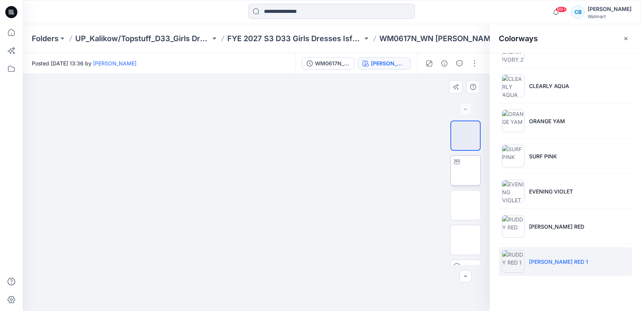
click at [466, 171] on img at bounding box center [466, 171] width 0 height 0
